Goal: Task Accomplishment & Management: Manage account settings

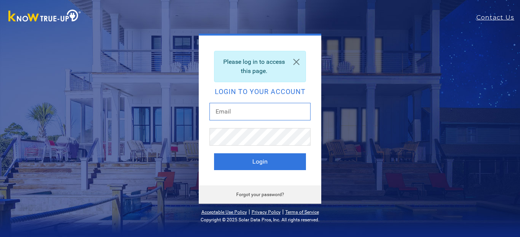
click at [258, 115] on input "text" at bounding box center [259, 112] width 101 height 18
type input "[EMAIL_ADDRESS][DOMAIN_NAME]"
click at [214, 153] on button "Login" at bounding box center [260, 161] width 92 height 17
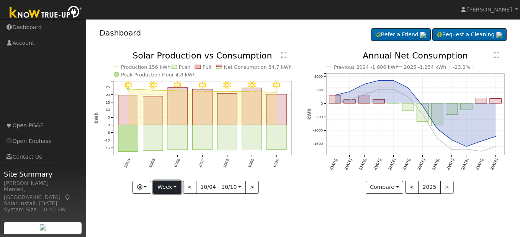
click at [173, 189] on button "Week" at bounding box center [167, 187] width 28 height 13
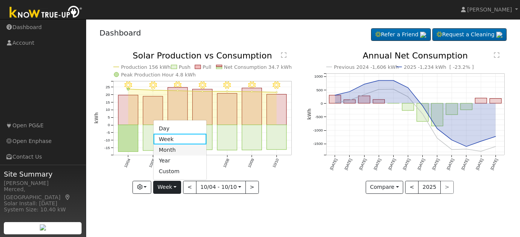
click at [178, 152] on link "Month" at bounding box center [179, 150] width 53 height 11
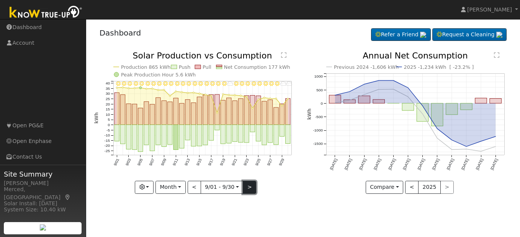
click at [251, 191] on button ">" at bounding box center [249, 187] width 13 height 13
type input "[DATE]"
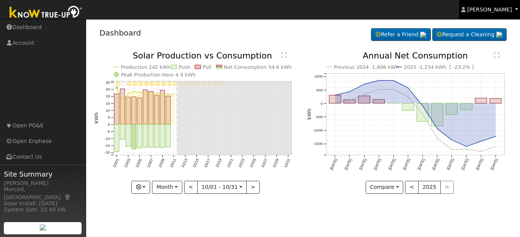
click at [510, 11] on span "[PERSON_NAME]" at bounding box center [489, 10] width 45 height 6
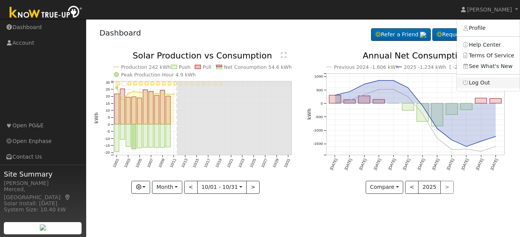
click at [496, 78] on link "Log Out" at bounding box center [487, 82] width 63 height 11
